Goal: Check status

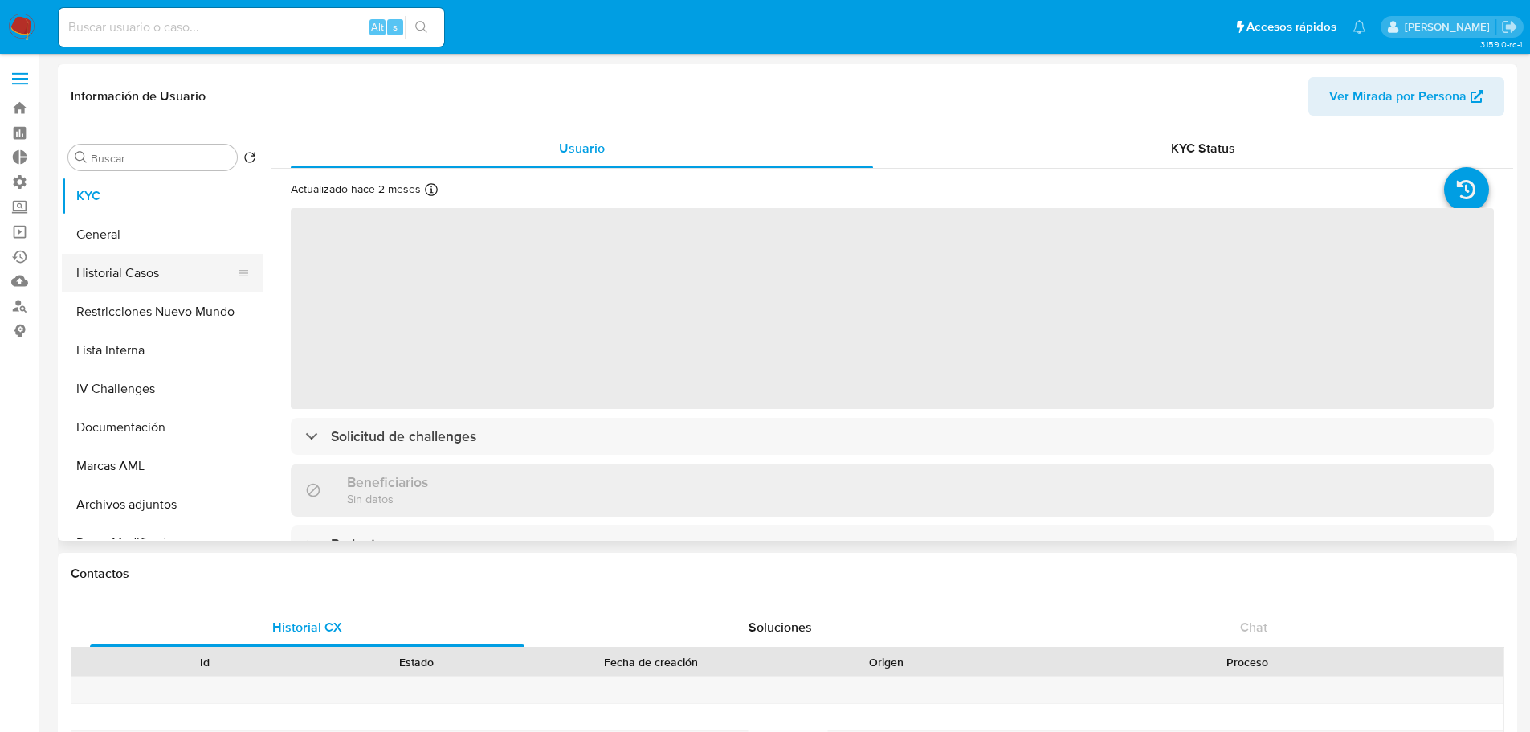
select select "10"
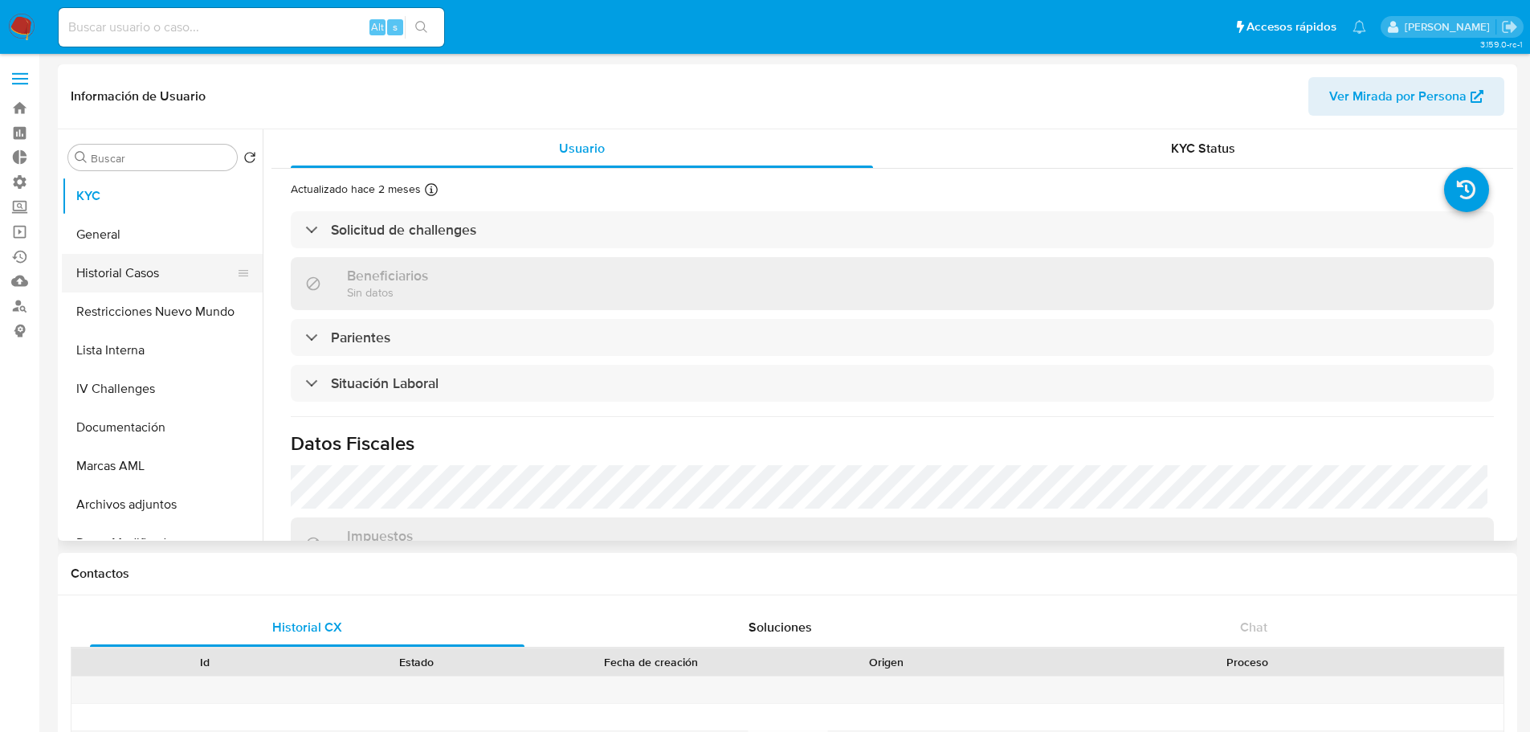
click at [134, 275] on button "Historial Casos" at bounding box center [156, 273] width 188 height 39
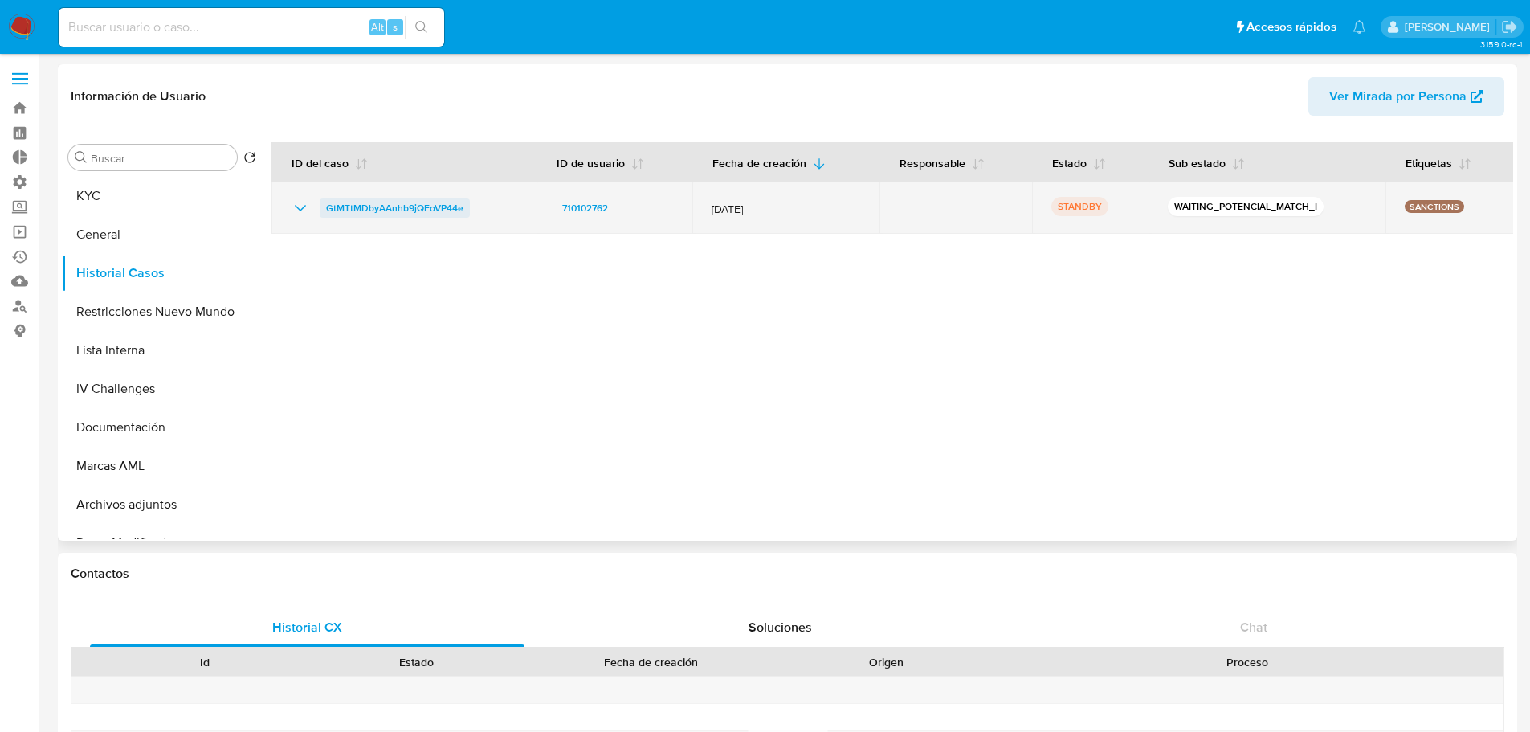
click at [434, 206] on span "GtMTtMDbyAAnhb9jQEoVP44e" at bounding box center [394, 207] width 137 height 19
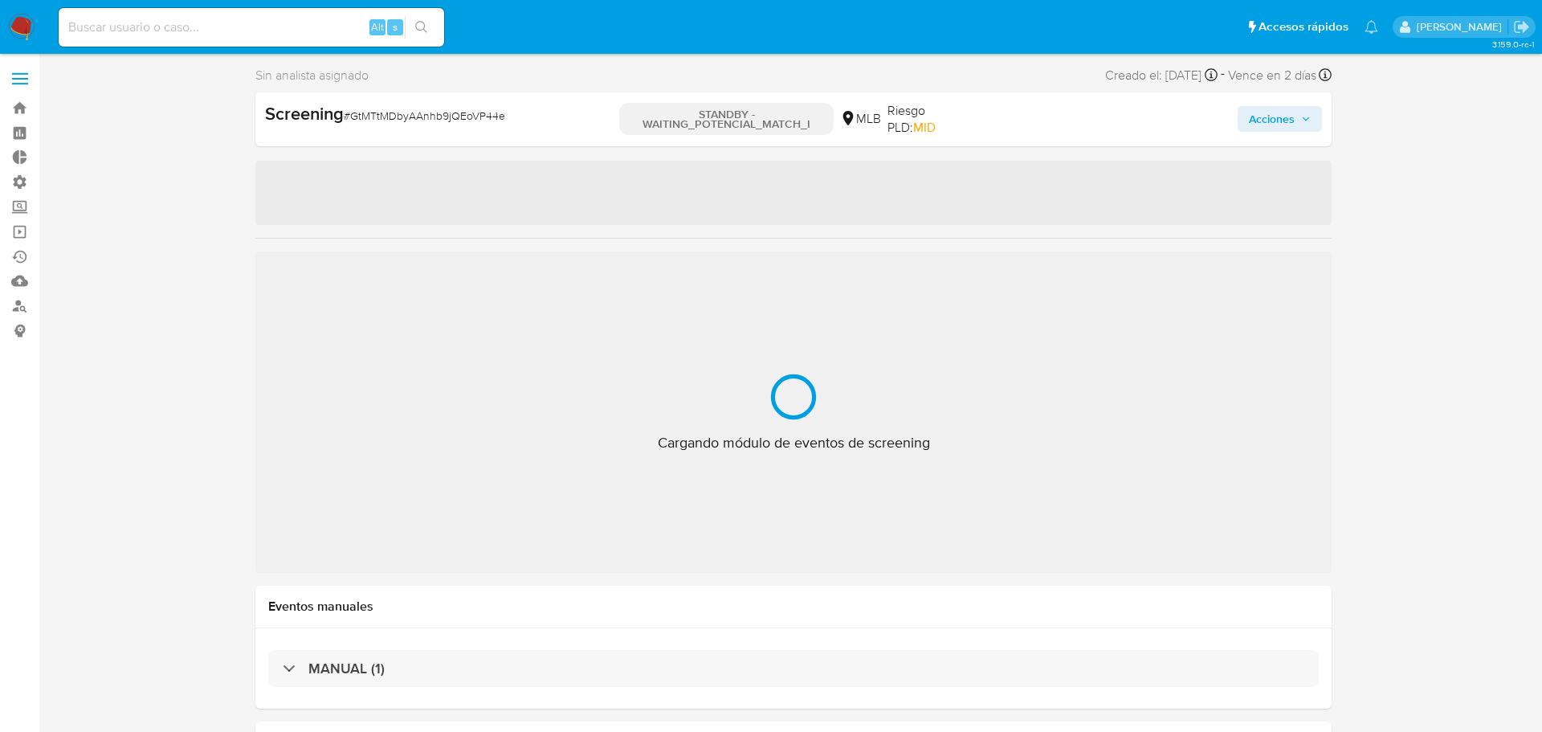
select select "10"
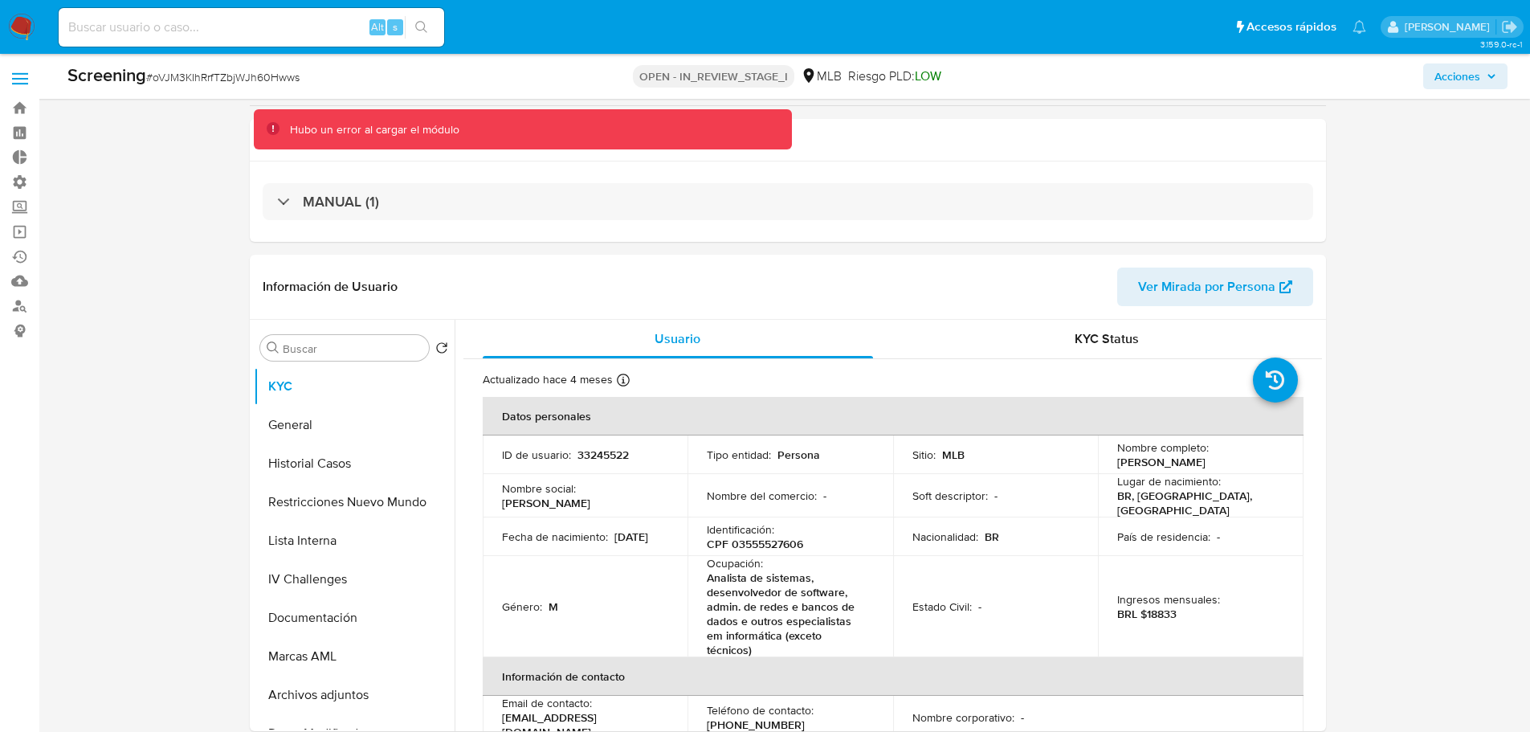
select select "10"
